Goal: Browse casually: Explore the website without a specific task or goal

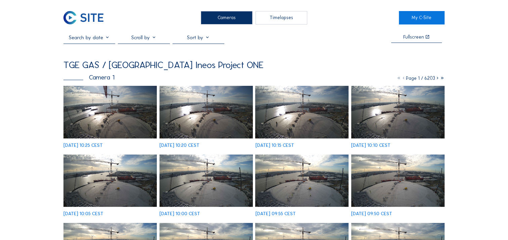
click at [108, 110] on img at bounding box center [109, 112] width 93 height 52
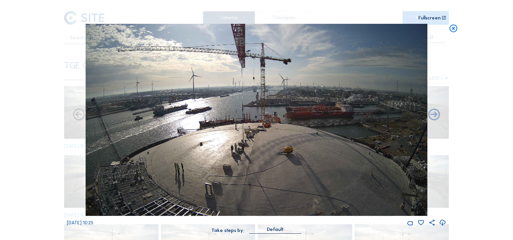
click at [364, 187] on img at bounding box center [256, 120] width 341 height 192
click at [369, 202] on img at bounding box center [256, 120] width 341 height 192
click at [434, 114] on icon at bounding box center [434, 115] width 14 height 14
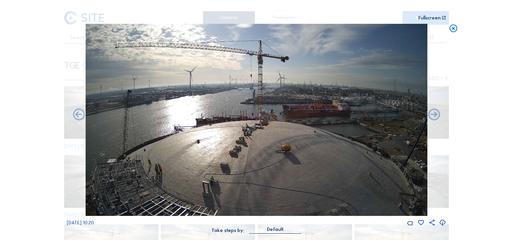
click at [434, 114] on icon at bounding box center [434, 115] width 14 height 14
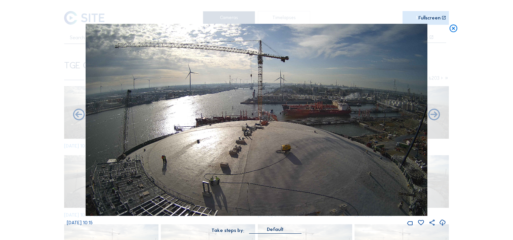
click at [434, 114] on icon at bounding box center [434, 115] width 14 height 14
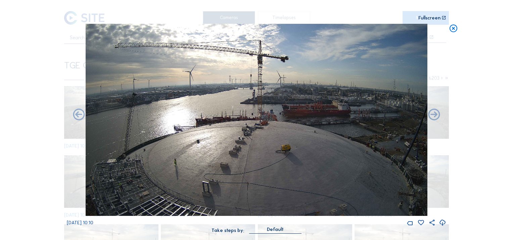
click at [434, 114] on icon at bounding box center [434, 115] width 14 height 14
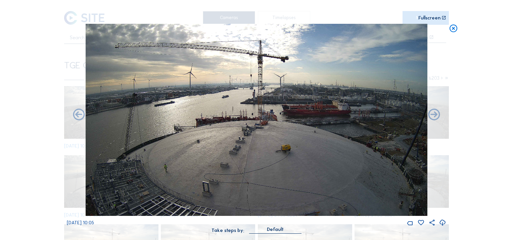
click at [434, 114] on icon at bounding box center [434, 115] width 14 height 14
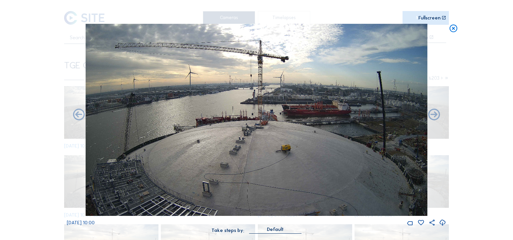
click at [434, 114] on icon at bounding box center [434, 115] width 14 height 14
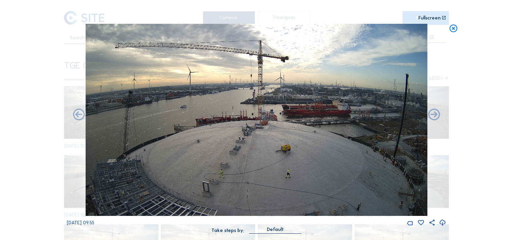
click at [434, 114] on icon at bounding box center [434, 115] width 14 height 14
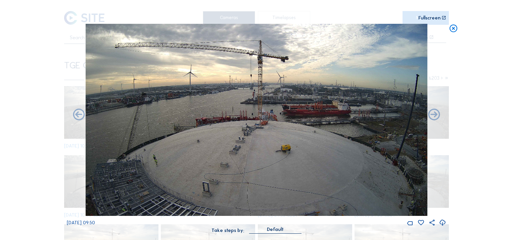
click at [434, 114] on icon at bounding box center [434, 115] width 14 height 14
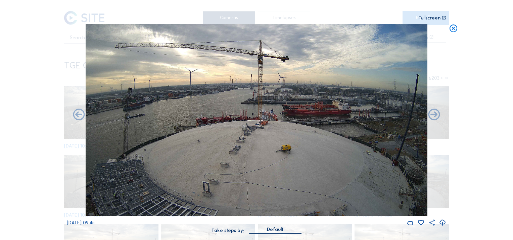
click at [434, 114] on icon at bounding box center [434, 115] width 14 height 14
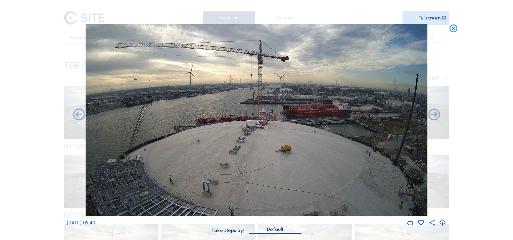
click at [434, 114] on icon at bounding box center [434, 115] width 14 height 14
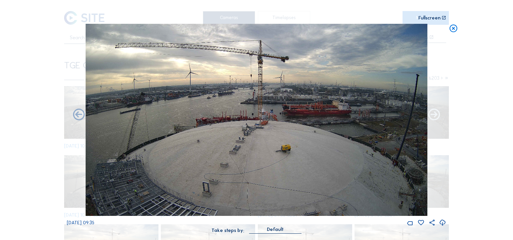
click at [436, 117] on icon at bounding box center [434, 115] width 14 height 14
click at [434, 115] on icon at bounding box center [434, 115] width 14 height 14
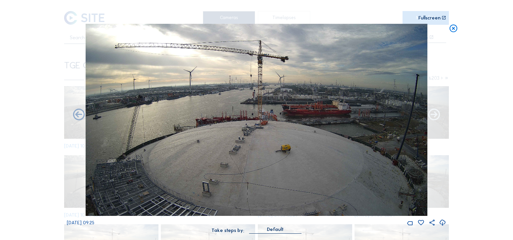
click at [431, 114] on icon at bounding box center [434, 115] width 14 height 14
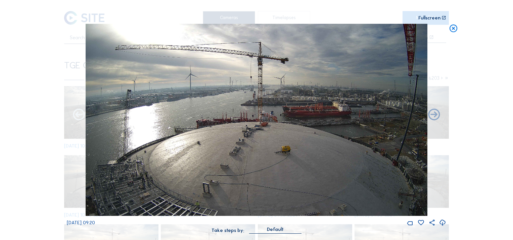
click at [75, 114] on icon at bounding box center [79, 115] width 14 height 14
click at [79, 116] on icon at bounding box center [79, 115] width 14 height 14
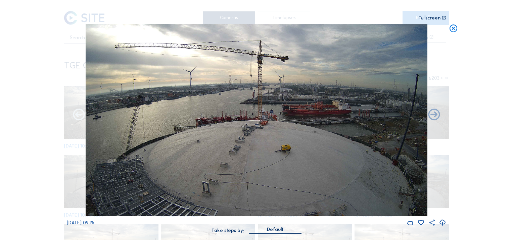
click at [77, 119] on icon at bounding box center [79, 115] width 14 height 14
click at [83, 115] on icon at bounding box center [79, 115] width 14 height 14
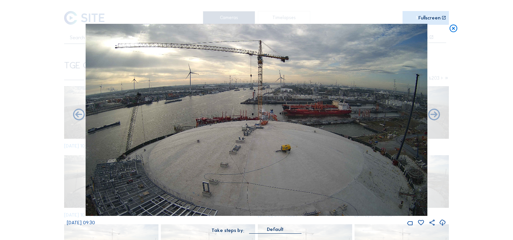
click at [83, 115] on icon at bounding box center [79, 115] width 14 height 14
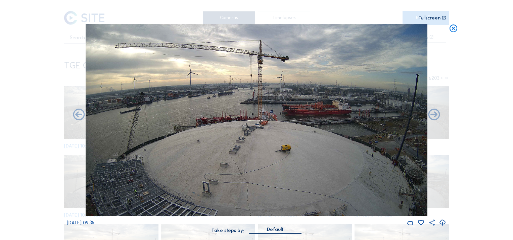
click at [83, 115] on icon at bounding box center [79, 115] width 14 height 14
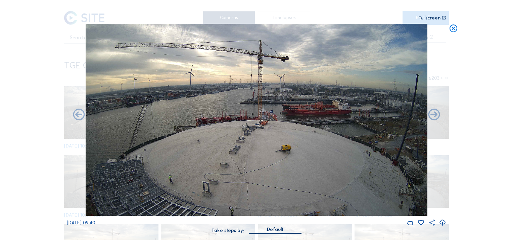
click at [83, 115] on icon at bounding box center [79, 115] width 14 height 14
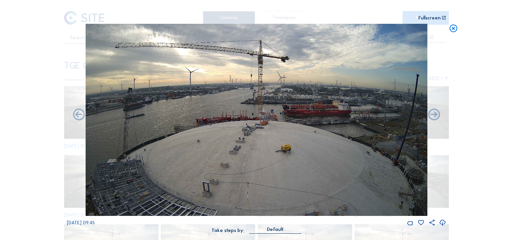
click at [83, 115] on icon at bounding box center [79, 115] width 14 height 14
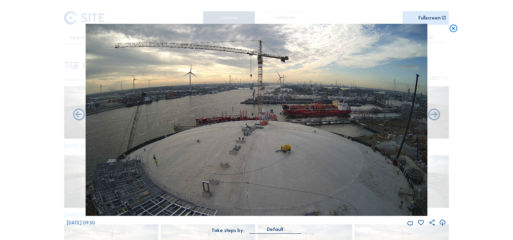
click at [83, 115] on icon at bounding box center [79, 115] width 14 height 14
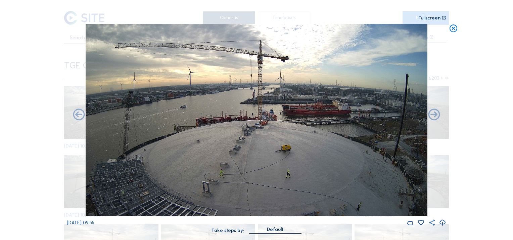
click at [83, 115] on icon at bounding box center [79, 115] width 14 height 14
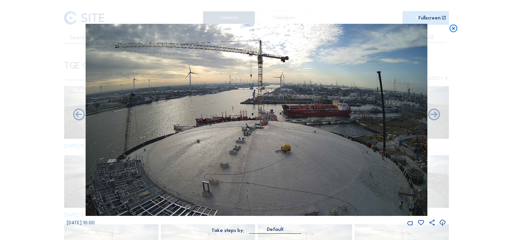
click at [83, 115] on icon at bounding box center [79, 115] width 14 height 14
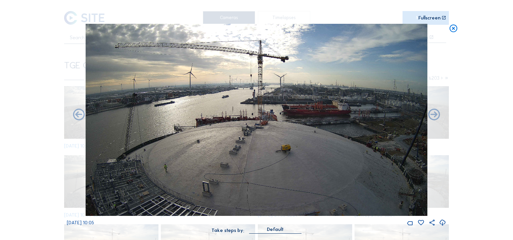
click at [83, 115] on icon at bounding box center [79, 115] width 14 height 14
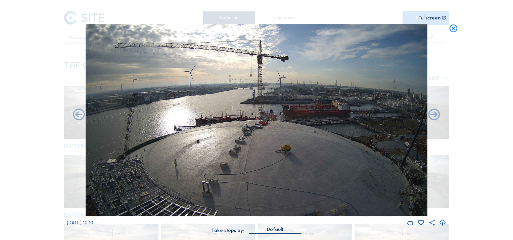
click at [442, 224] on icon at bounding box center [442, 223] width 7 height 9
click at [502, 91] on div "Scroll to travel through time | Press 'Alt' Button + Scroll to Zoom | Click and…" at bounding box center [256, 120] width 513 height 240
click at [452, 31] on icon at bounding box center [452, 29] width 9 height 10
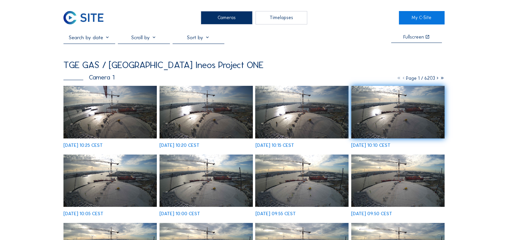
click at [134, 124] on img at bounding box center [109, 112] width 93 height 52
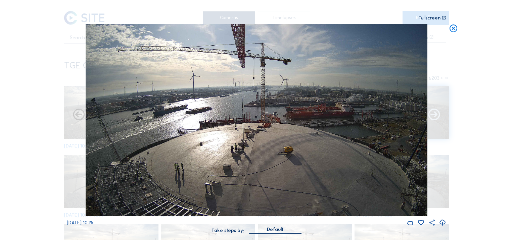
click at [430, 118] on icon at bounding box center [434, 115] width 14 height 14
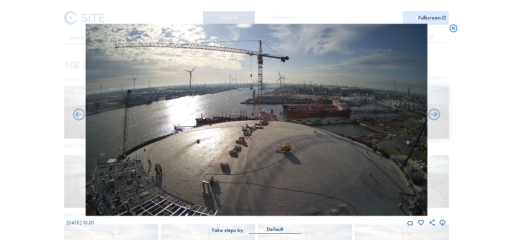
click at [430, 118] on icon at bounding box center [434, 115] width 14 height 14
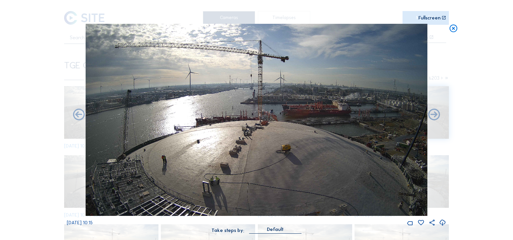
click at [430, 118] on icon at bounding box center [434, 115] width 14 height 14
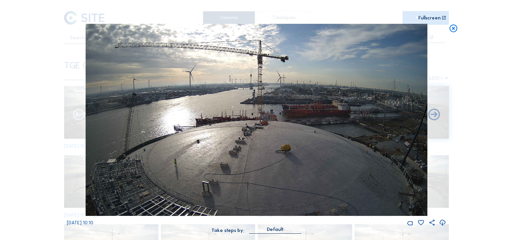
click at [75, 117] on icon at bounding box center [79, 115] width 14 height 14
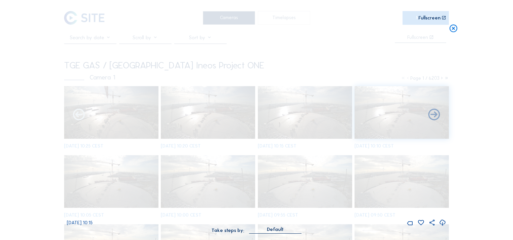
click at [75, 117] on icon at bounding box center [79, 115] width 14 height 14
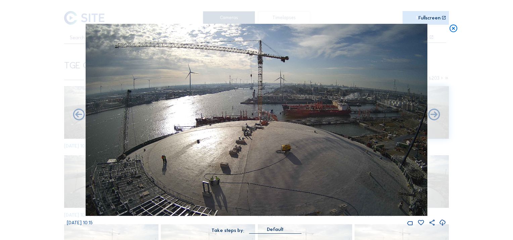
click at [453, 29] on icon at bounding box center [452, 29] width 9 height 10
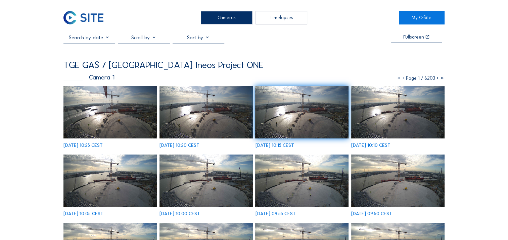
click at [212, 24] on div "Cameras" at bounding box center [227, 17] width 52 height 13
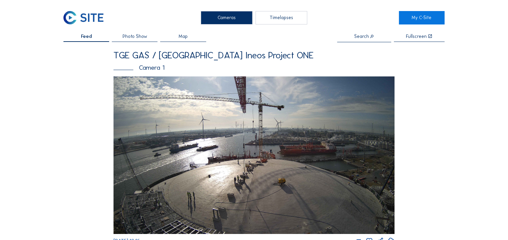
scroll to position [210, 0]
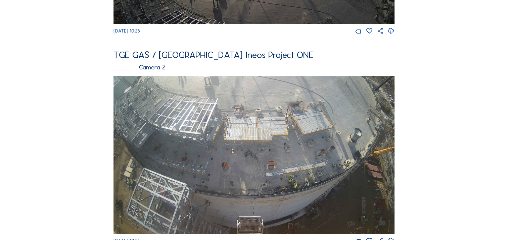
click at [149, 68] on div "Camera 2" at bounding box center [253, 67] width 281 height 7
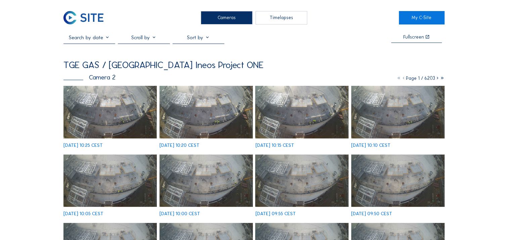
click at [111, 115] on img at bounding box center [109, 112] width 93 height 52
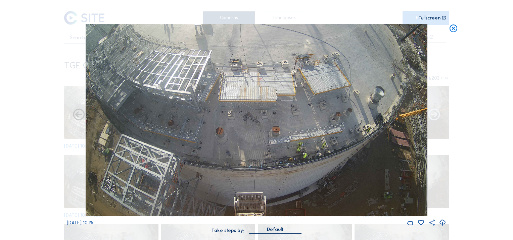
click at [434, 120] on icon at bounding box center [434, 115] width 14 height 14
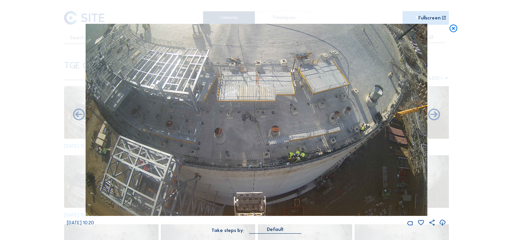
click at [434, 120] on icon at bounding box center [434, 115] width 14 height 14
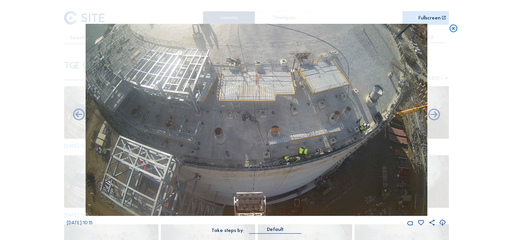
click at [434, 120] on icon at bounding box center [434, 115] width 14 height 14
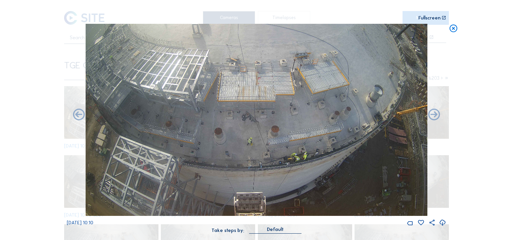
click at [434, 120] on icon at bounding box center [434, 115] width 14 height 14
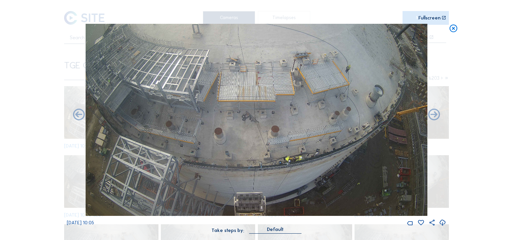
click at [434, 120] on icon at bounding box center [434, 115] width 14 height 14
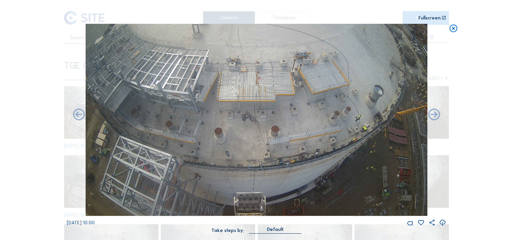
click at [434, 120] on icon at bounding box center [434, 115] width 14 height 14
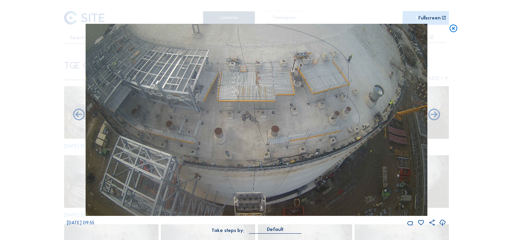
click at [434, 120] on icon at bounding box center [434, 115] width 14 height 14
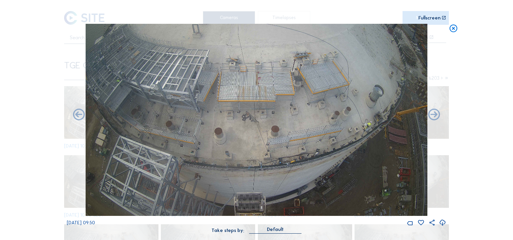
click at [434, 120] on icon at bounding box center [434, 115] width 14 height 14
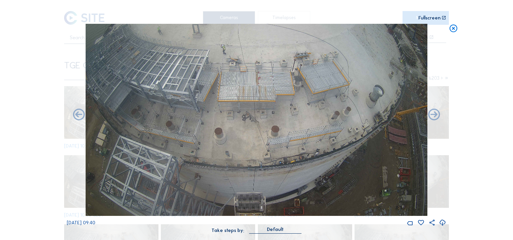
click at [434, 120] on icon at bounding box center [434, 115] width 14 height 14
click at [451, 29] on icon at bounding box center [452, 29] width 9 height 10
